Goal: Task Accomplishment & Management: Manage account settings

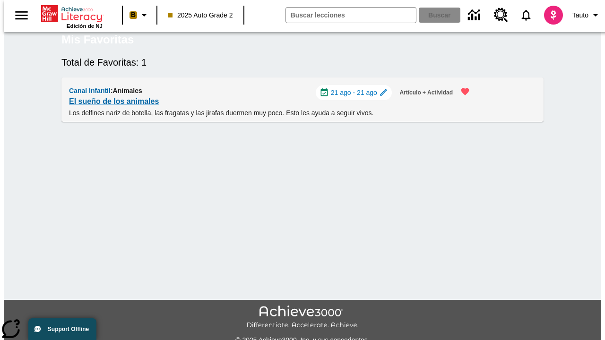
click at [358, 98] on span "21 ago - 21 ago" at bounding box center [354, 93] width 46 height 10
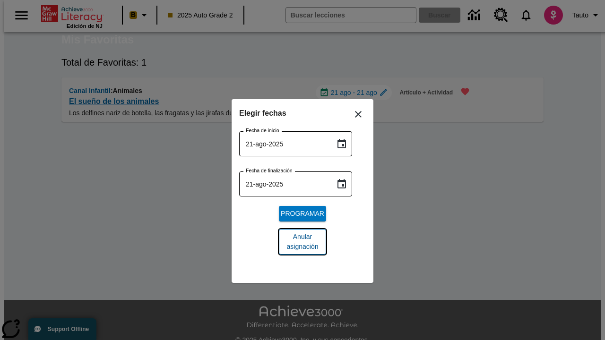
click at [302, 242] on span "Anular asignación" at bounding box center [302, 242] width 32 height 20
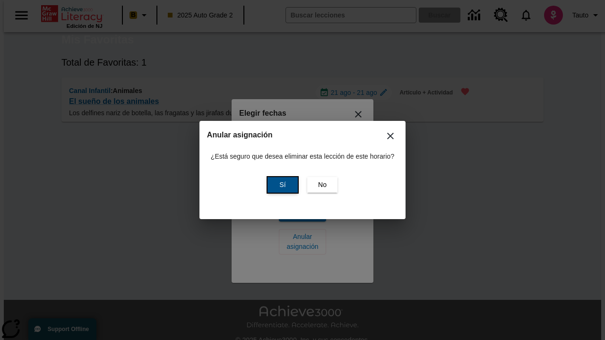
click at [281, 185] on span "Sí" at bounding box center [282, 185] width 6 height 10
